Goal: Find specific page/section: Find specific page/section

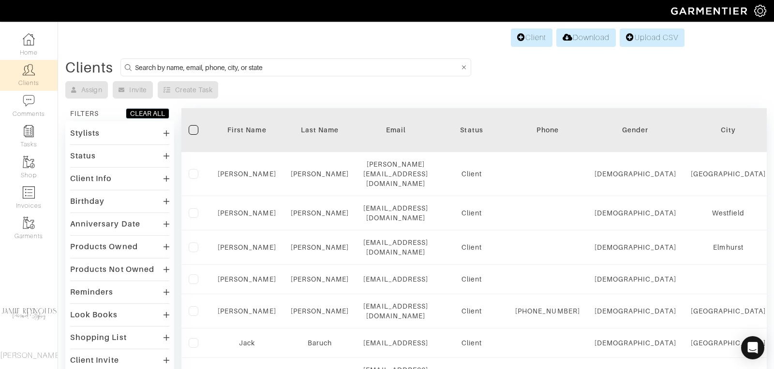
click at [31, 80] on link "Clients" at bounding box center [29, 75] width 58 height 30
click at [187, 66] on input at bounding box center [297, 67] width 324 height 12
type input "m"
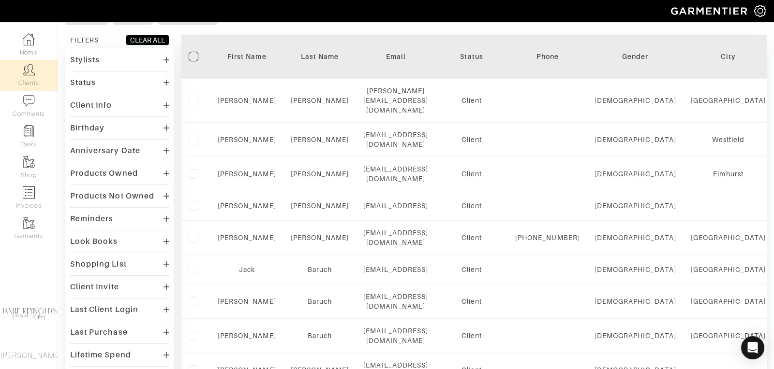
scroll to position [27, 0]
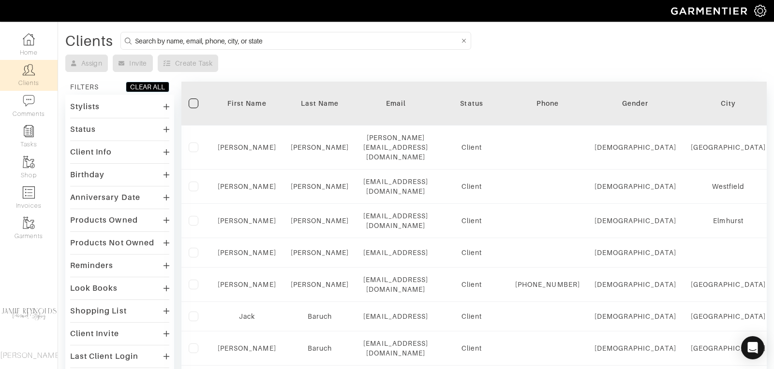
click at [209, 35] on input at bounding box center [297, 41] width 324 height 12
type input "mike tenteris"
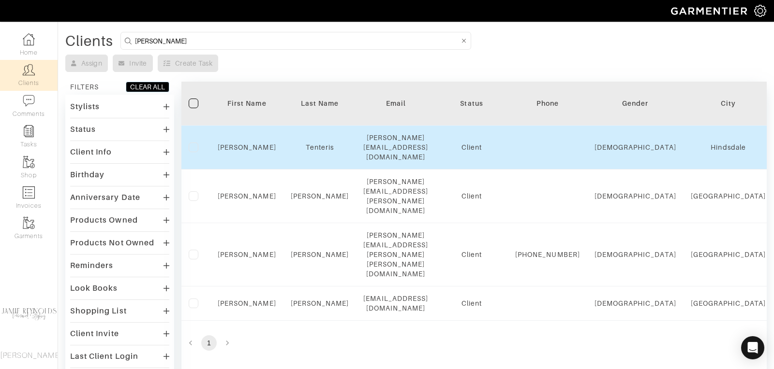
click at [242, 143] on div "Mike" at bounding box center [247, 148] width 59 height 10
click at [243, 144] on link "Mike" at bounding box center [247, 148] width 59 height 8
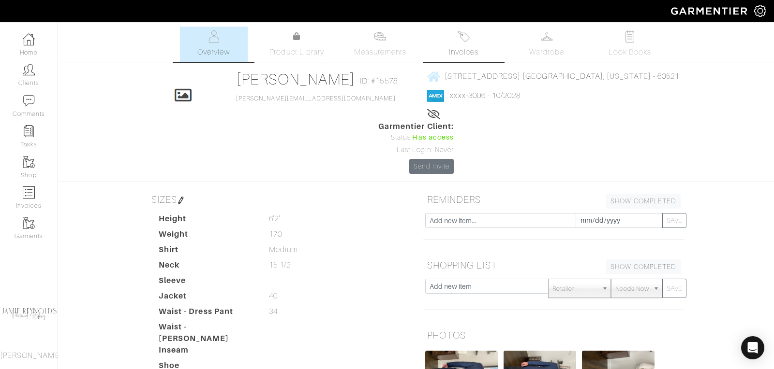
click at [458, 43] on link "Invoices" at bounding box center [463, 44] width 68 height 35
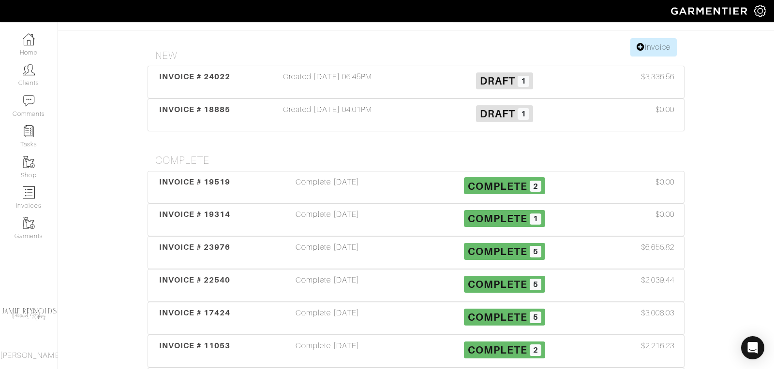
scroll to position [153, 0]
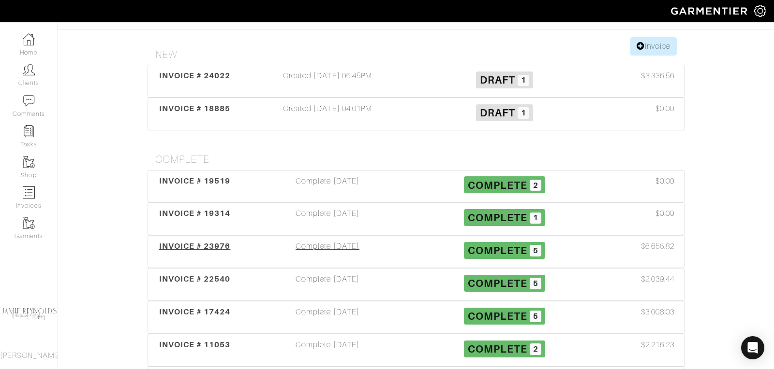
click at [223, 242] on span "INVOICE # 23976" at bounding box center [195, 246] width 72 height 9
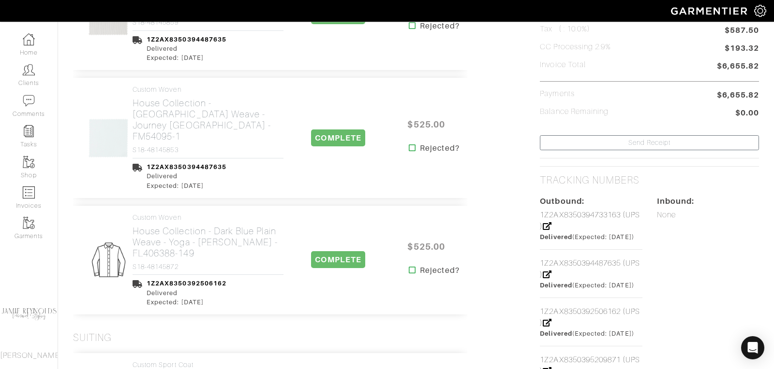
scroll to position [293, 0]
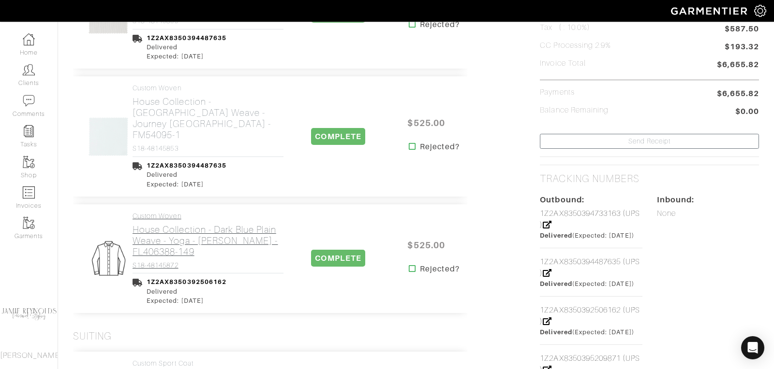
click at [200, 224] on h2 "House Collection - Dark Blue Plain Weave - Yoga - [PERSON_NAME] - FL406388-149" at bounding box center [207, 240] width 151 height 33
